Goal: Navigation & Orientation: Find specific page/section

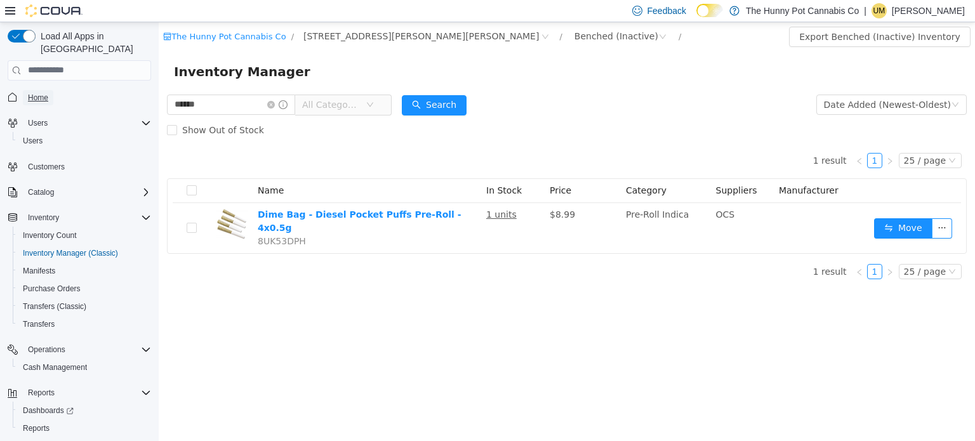
click at [48, 90] on link "Home" at bounding box center [38, 97] width 30 height 15
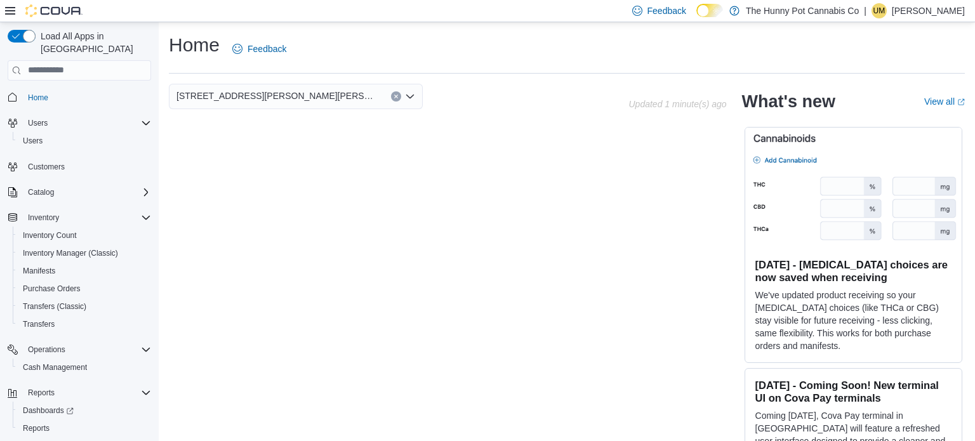
click at [410, 97] on icon "Open list of options" at bounding box center [410, 96] width 8 height 4
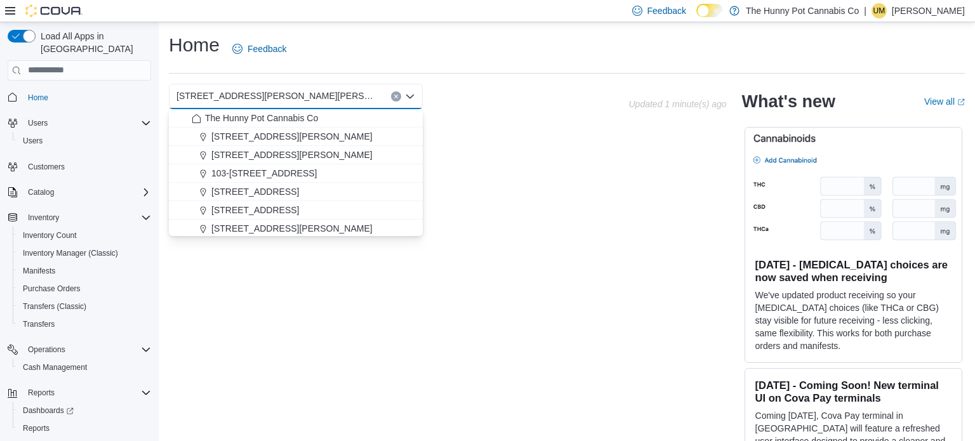
click at [410, 97] on icon "Close list of options" at bounding box center [410, 96] width 8 height 4
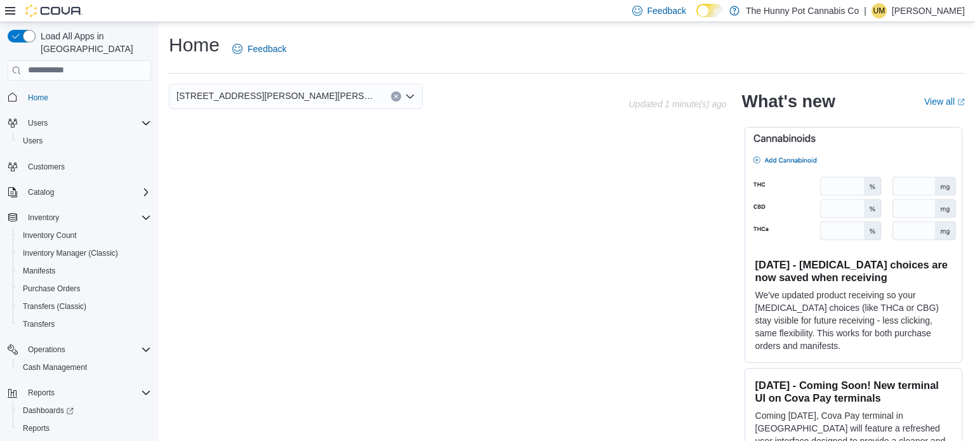
click at [328, 95] on div "[STREET_ADDRESS][PERSON_NAME][PERSON_NAME]" at bounding box center [296, 96] width 254 height 25
click at [34, 93] on span "Home" at bounding box center [38, 98] width 20 height 10
click at [77, 360] on span "Cash Management" at bounding box center [55, 367] width 64 height 15
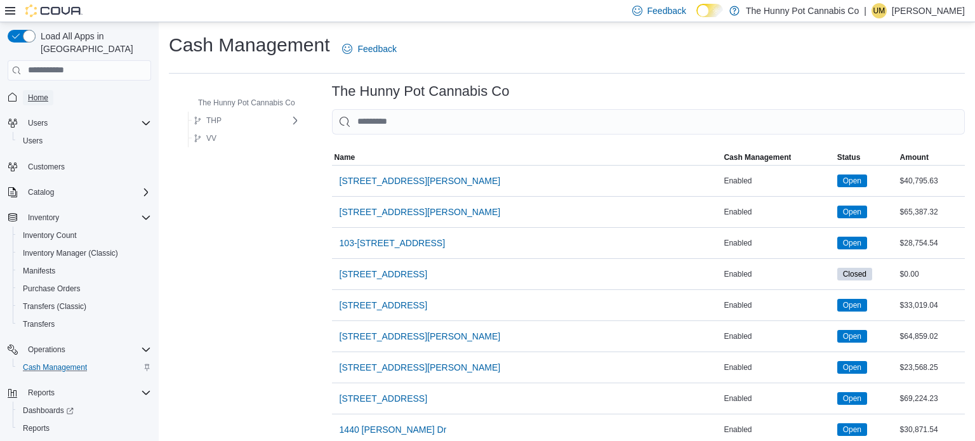
click at [36, 93] on span "Home" at bounding box center [38, 98] width 20 height 10
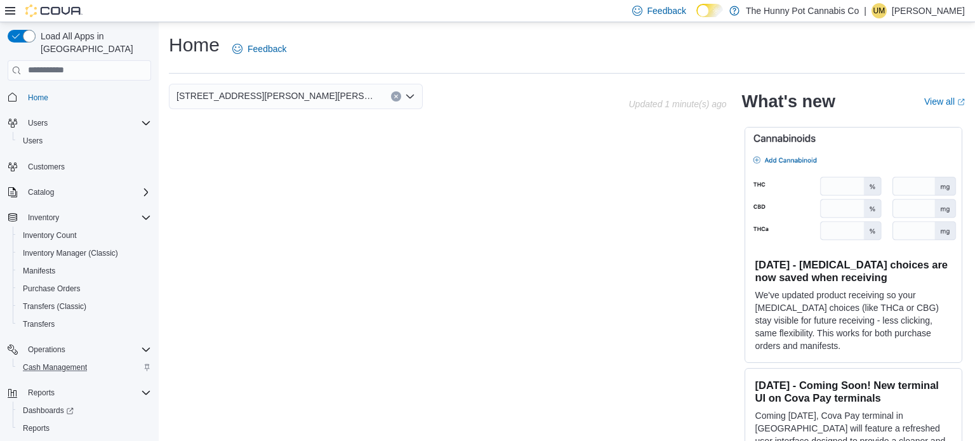
click at [237, 98] on span "[STREET_ADDRESS][PERSON_NAME][PERSON_NAME]" at bounding box center [277, 95] width 202 height 15
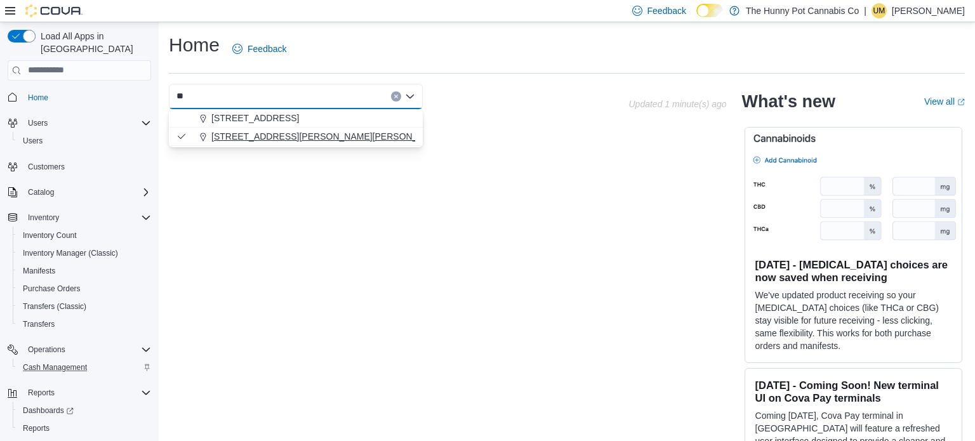
type input "**"
click at [272, 135] on span "[STREET_ADDRESS][PERSON_NAME][PERSON_NAME]" at bounding box center [328, 136] width 234 height 13
